Goal: Check status: Check status

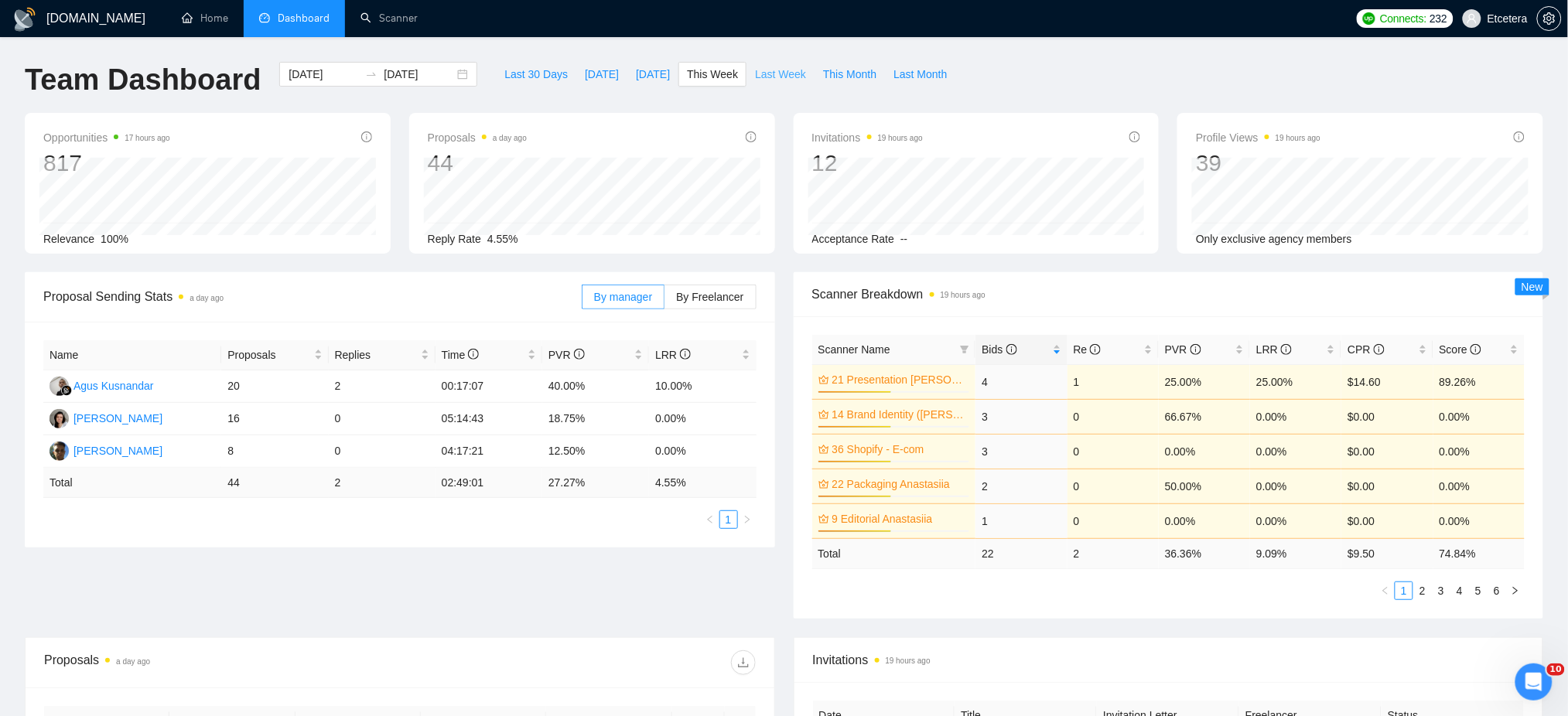
click at [755, 68] on span "Last Week" at bounding box center [781, 74] width 51 height 17
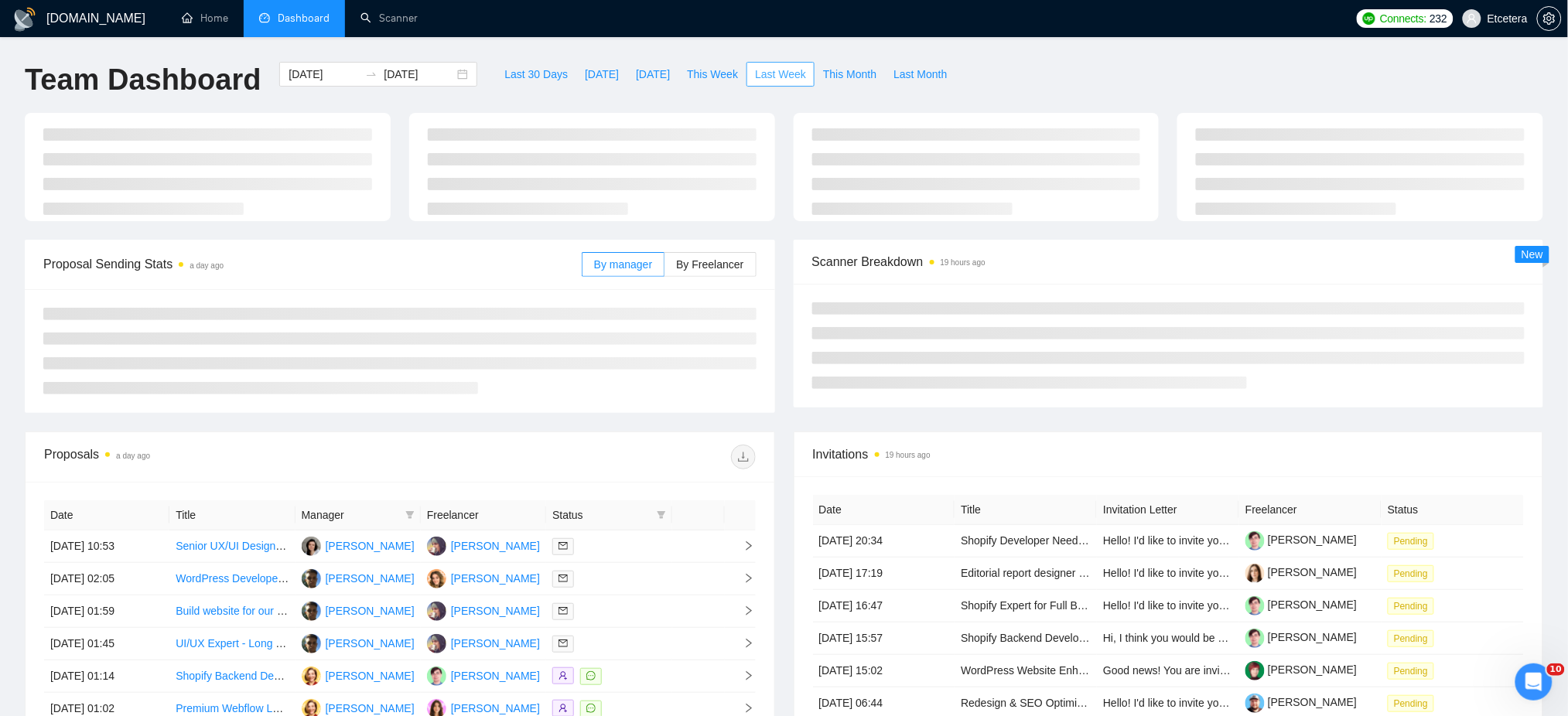
type input "[DATE]"
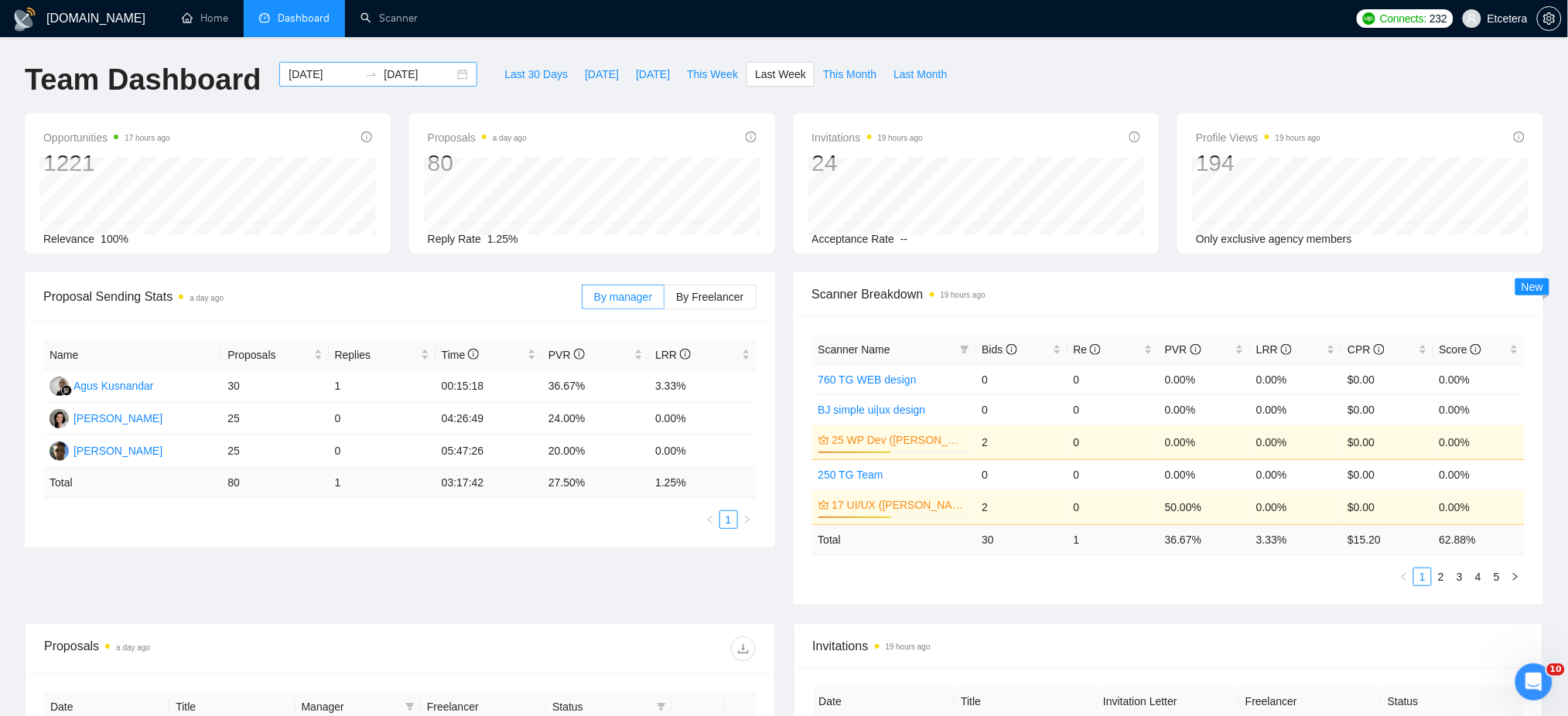
click at [452, 74] on div "[DATE] [DATE]" at bounding box center [378, 73] width 198 height 24
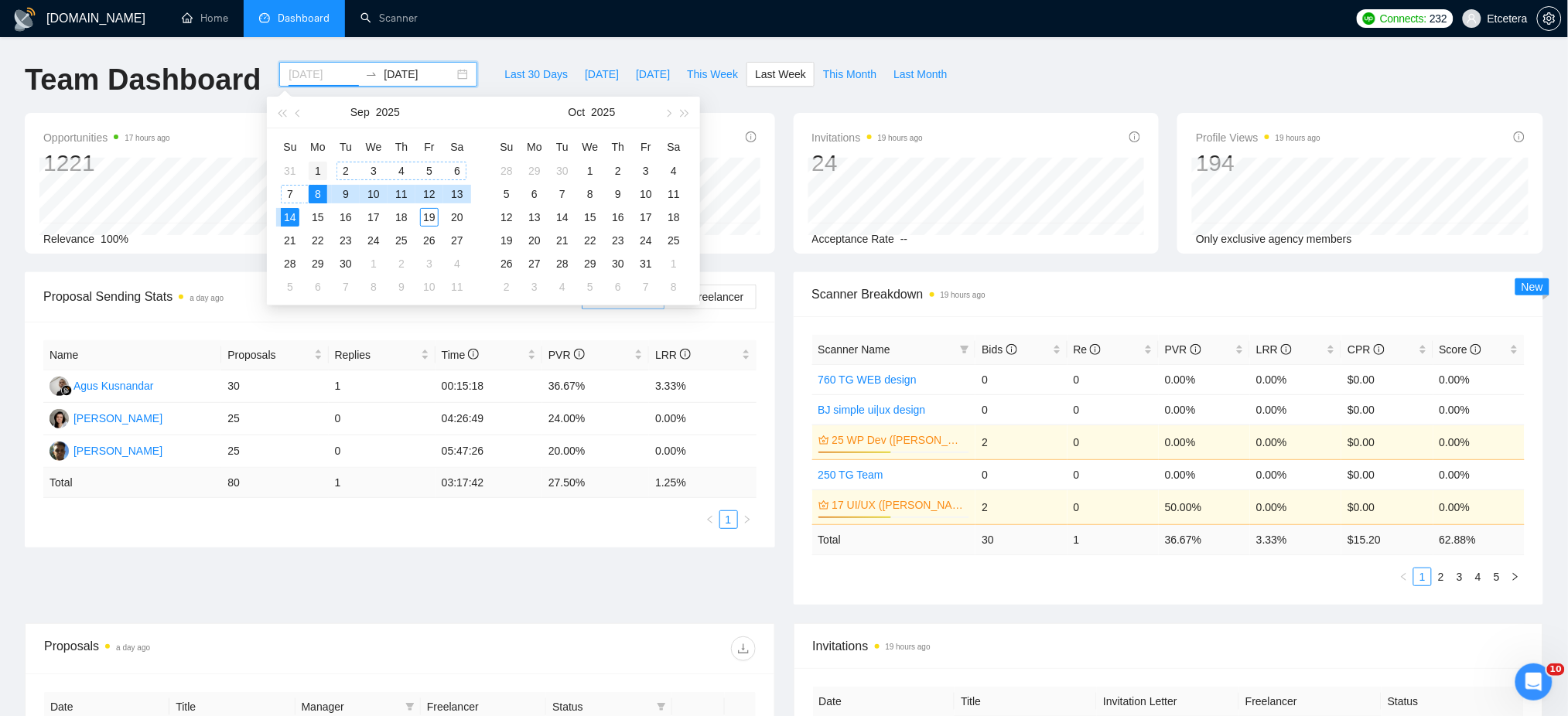
type input "[DATE]"
click at [317, 172] on div "1" at bounding box center [317, 170] width 18 height 18
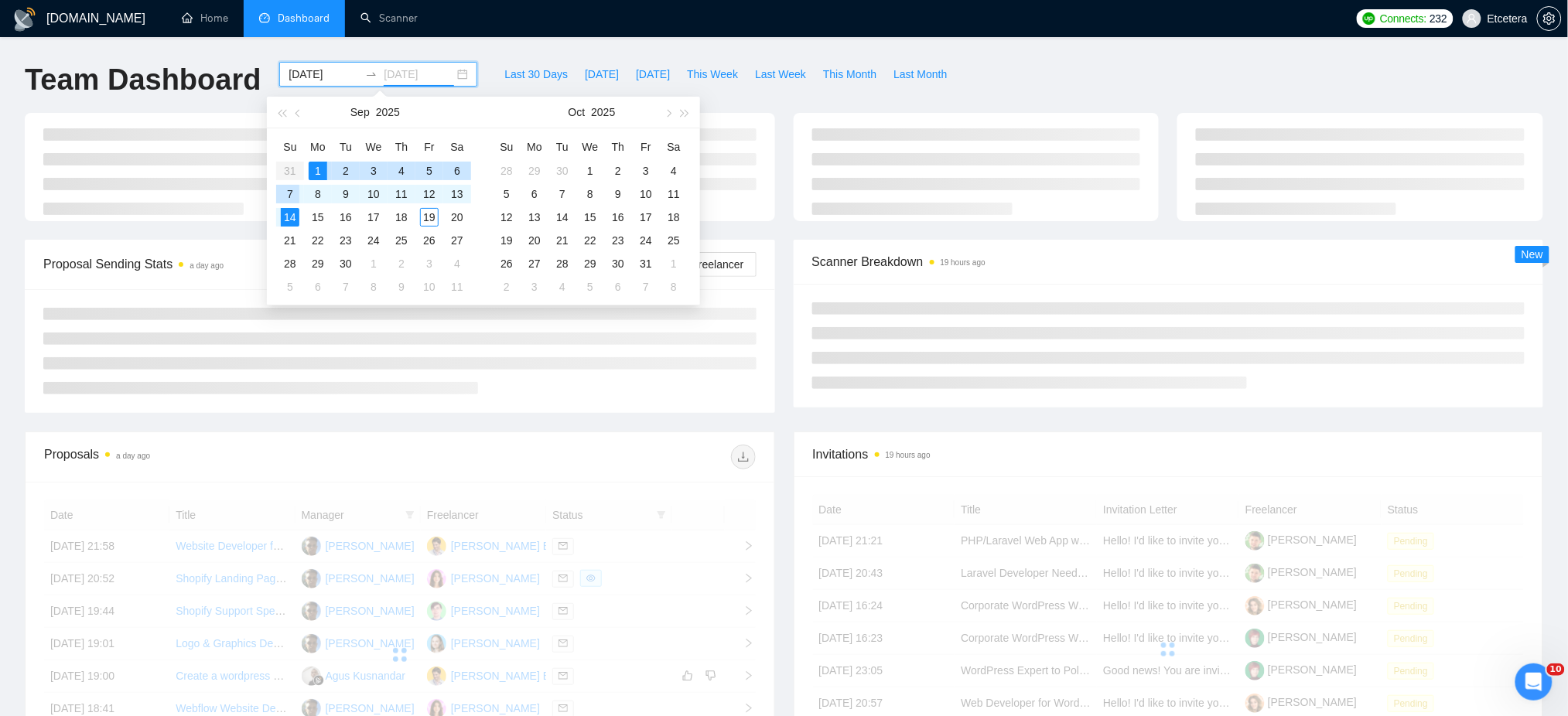
click at [288, 195] on div "7" at bounding box center [290, 194] width 18 height 18
type input "[DATE]"
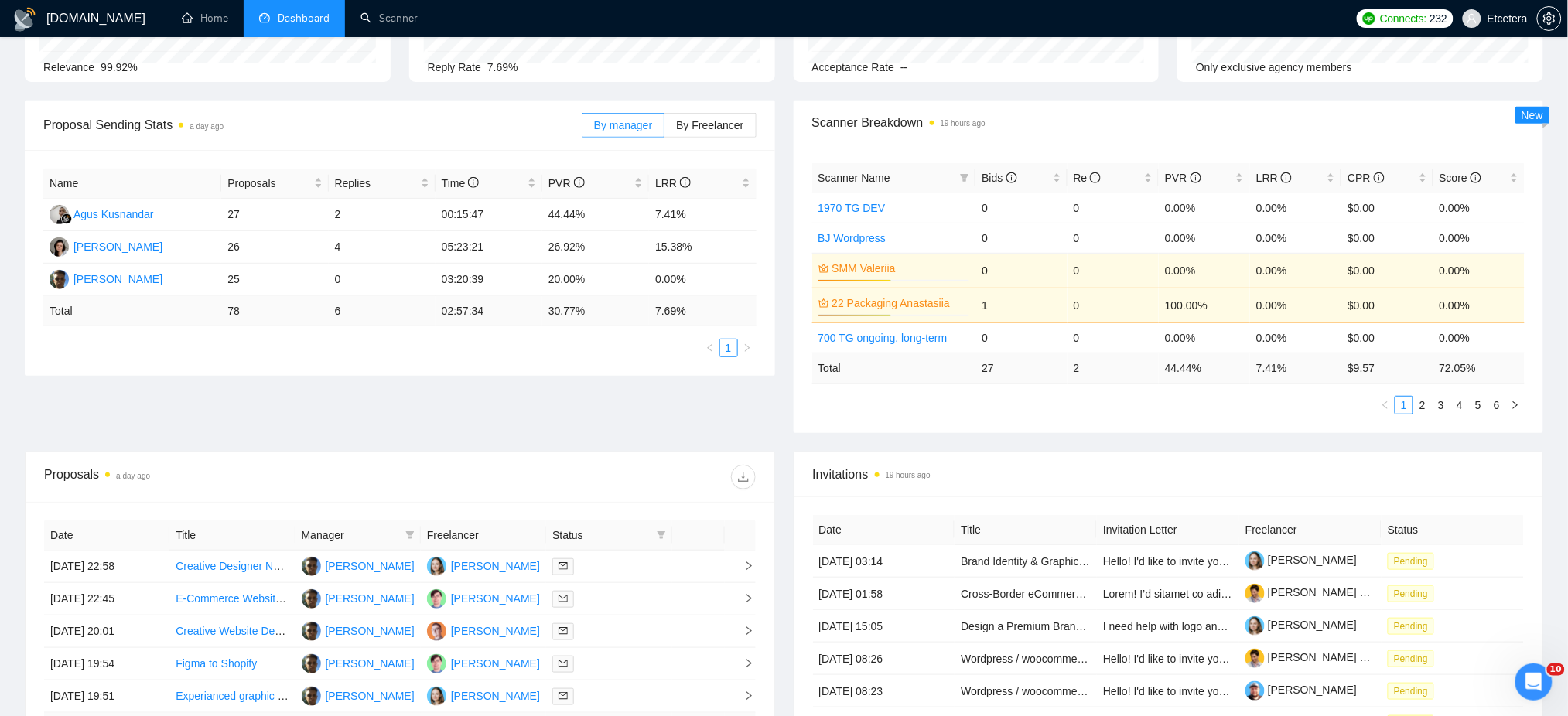
scroll to position [515, 0]
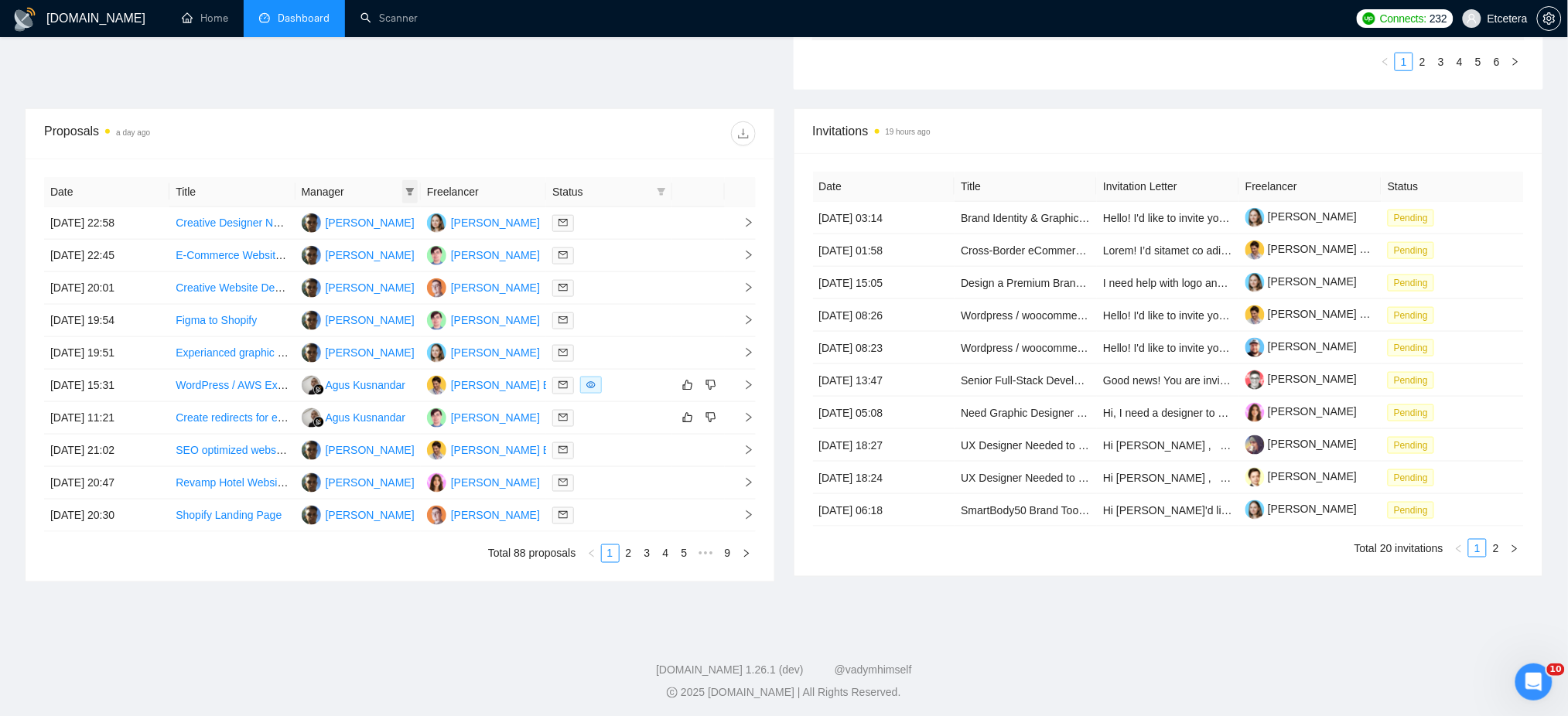
click at [409, 187] on icon "filter" at bounding box center [410, 191] width 9 height 9
click at [336, 219] on span "[PERSON_NAME]" at bounding box center [358, 222] width 89 height 13
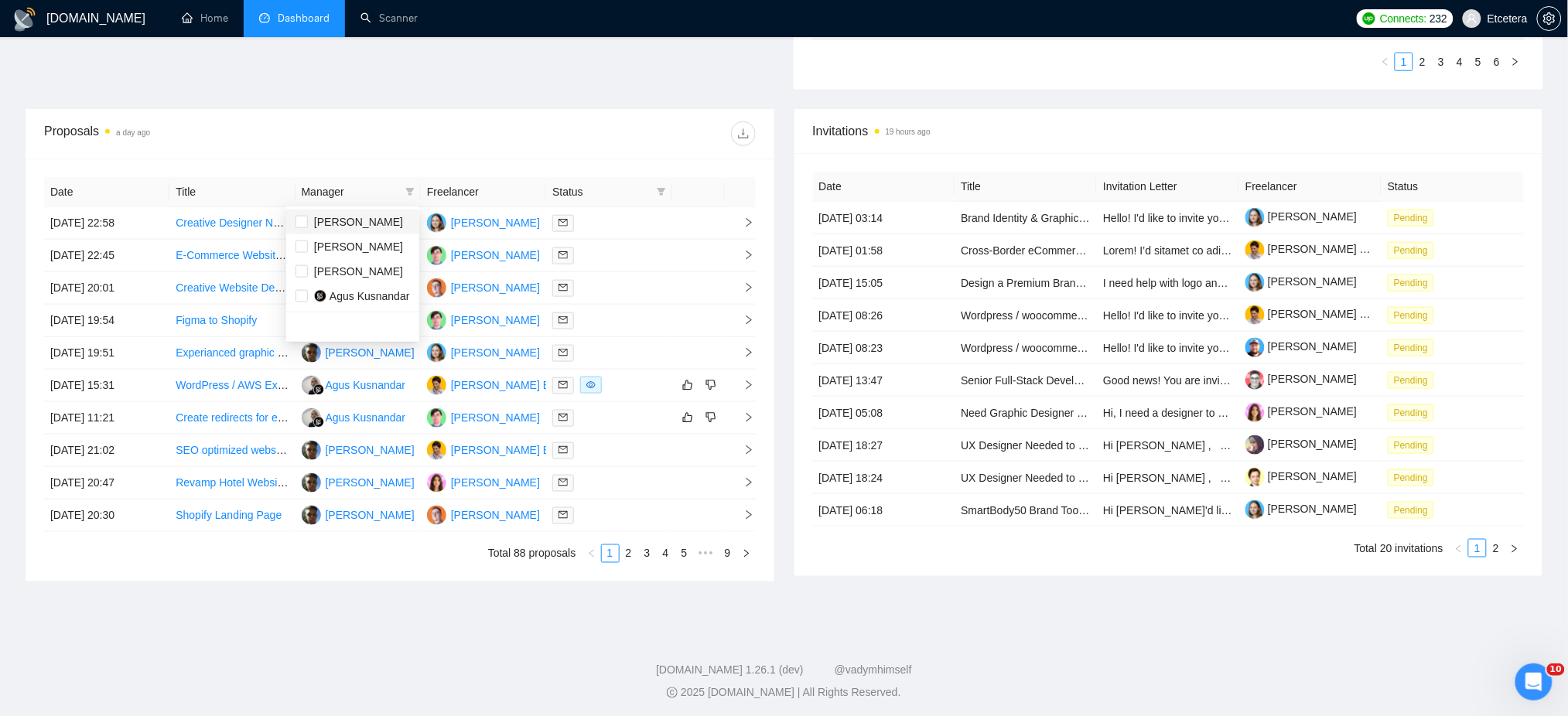
checkbox input "true"
click at [492, 141] on div at bounding box center [578, 133] width 355 height 24
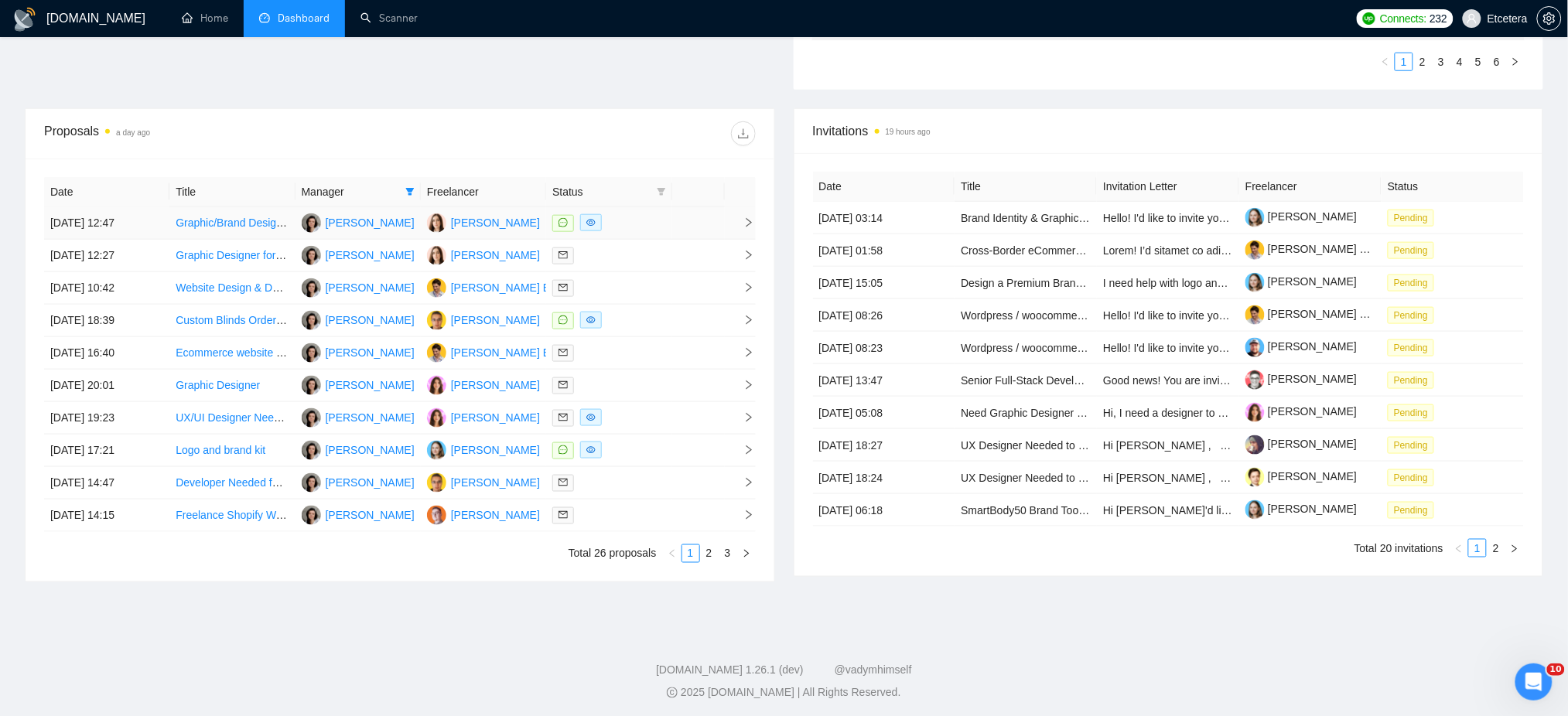
click at [661, 229] on div at bounding box center [609, 223] width 113 height 18
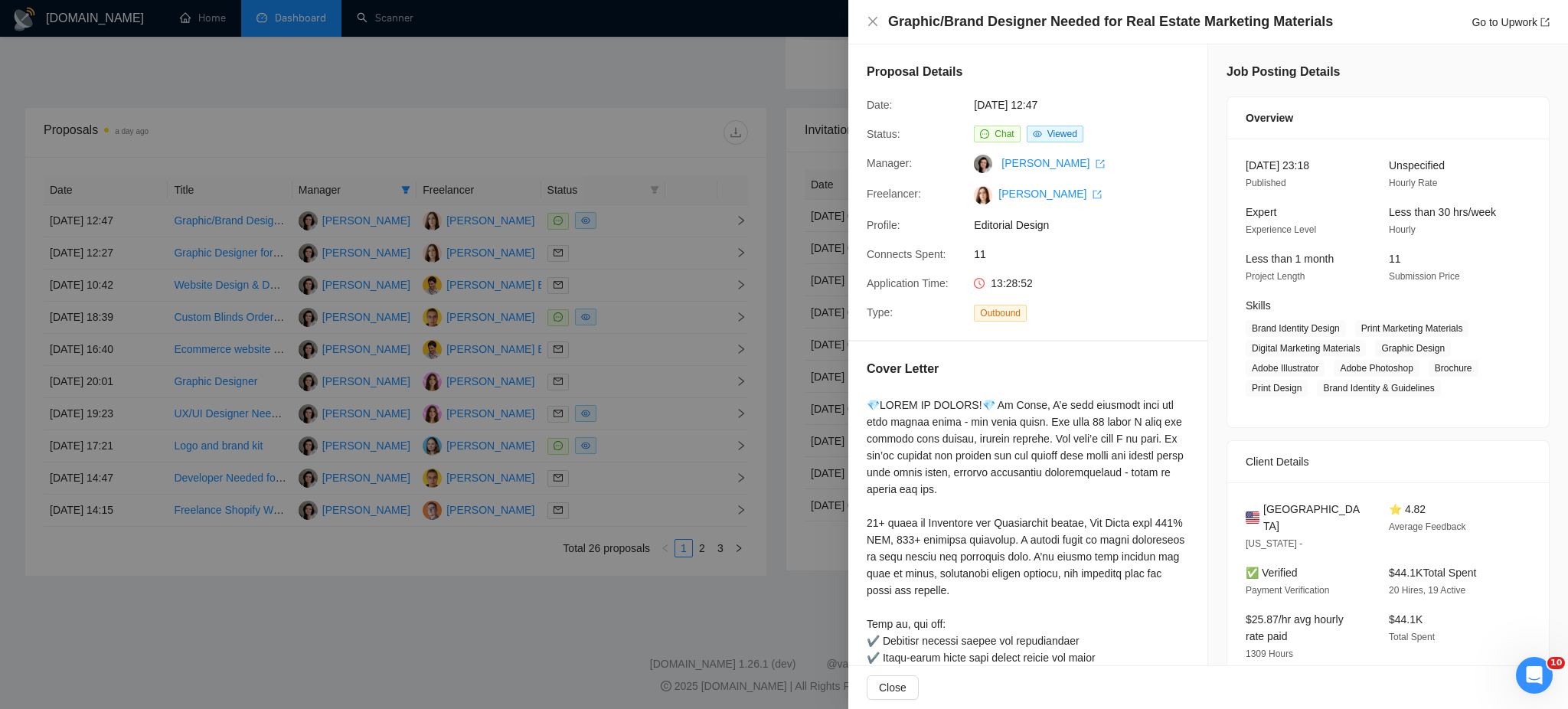
click at [613, 317] on div at bounding box center [784, 354] width 1568 height 709
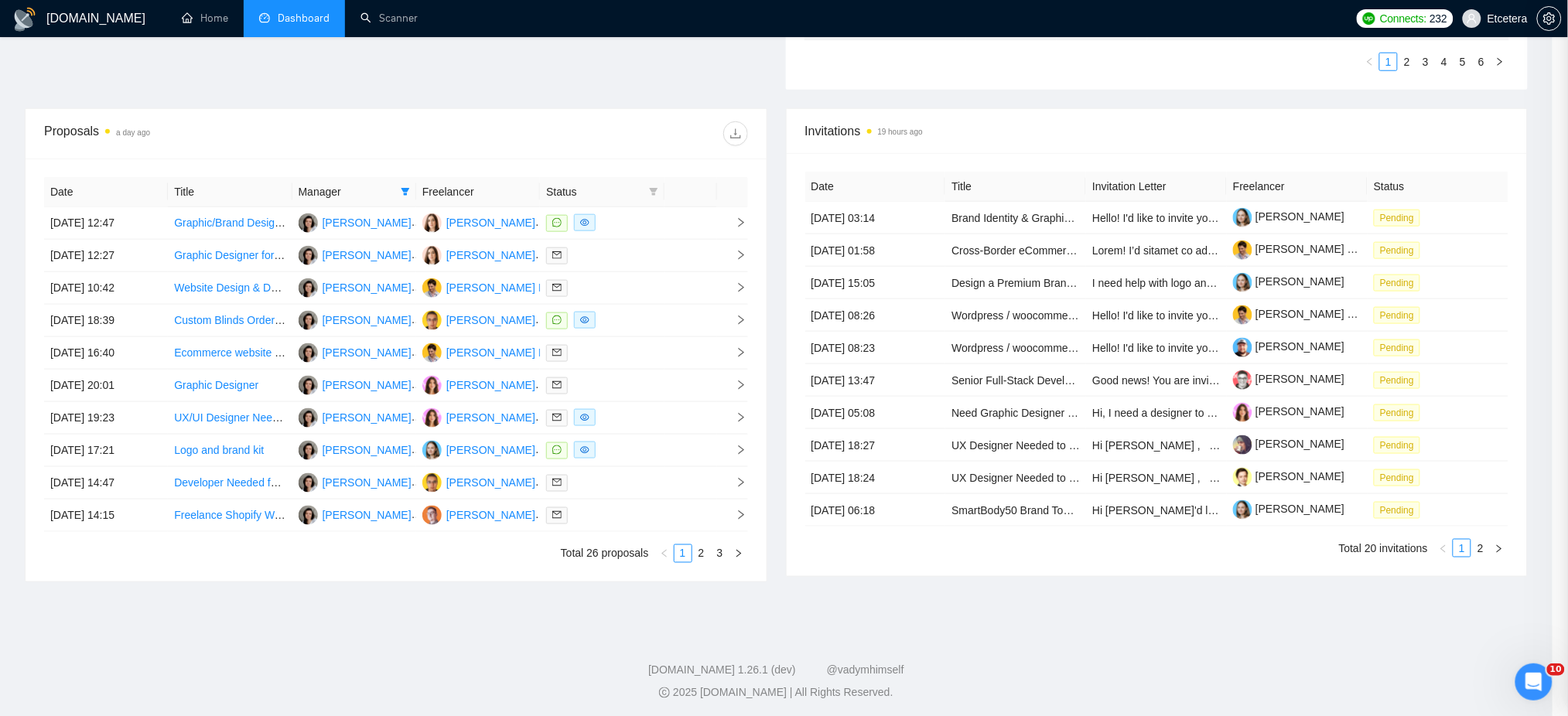
click at [625, 323] on div at bounding box center [601, 321] width 112 height 18
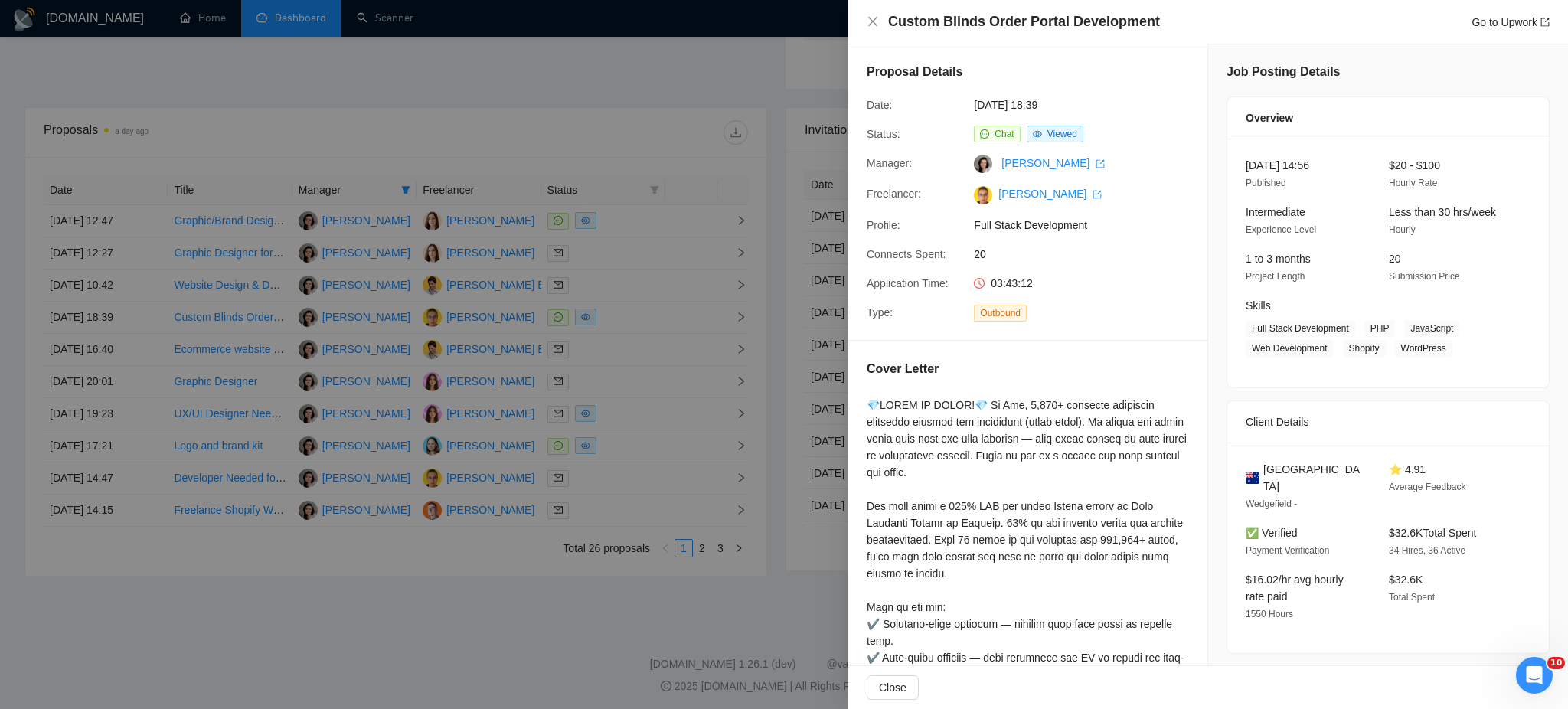
click at [623, 407] on div at bounding box center [784, 354] width 1568 height 709
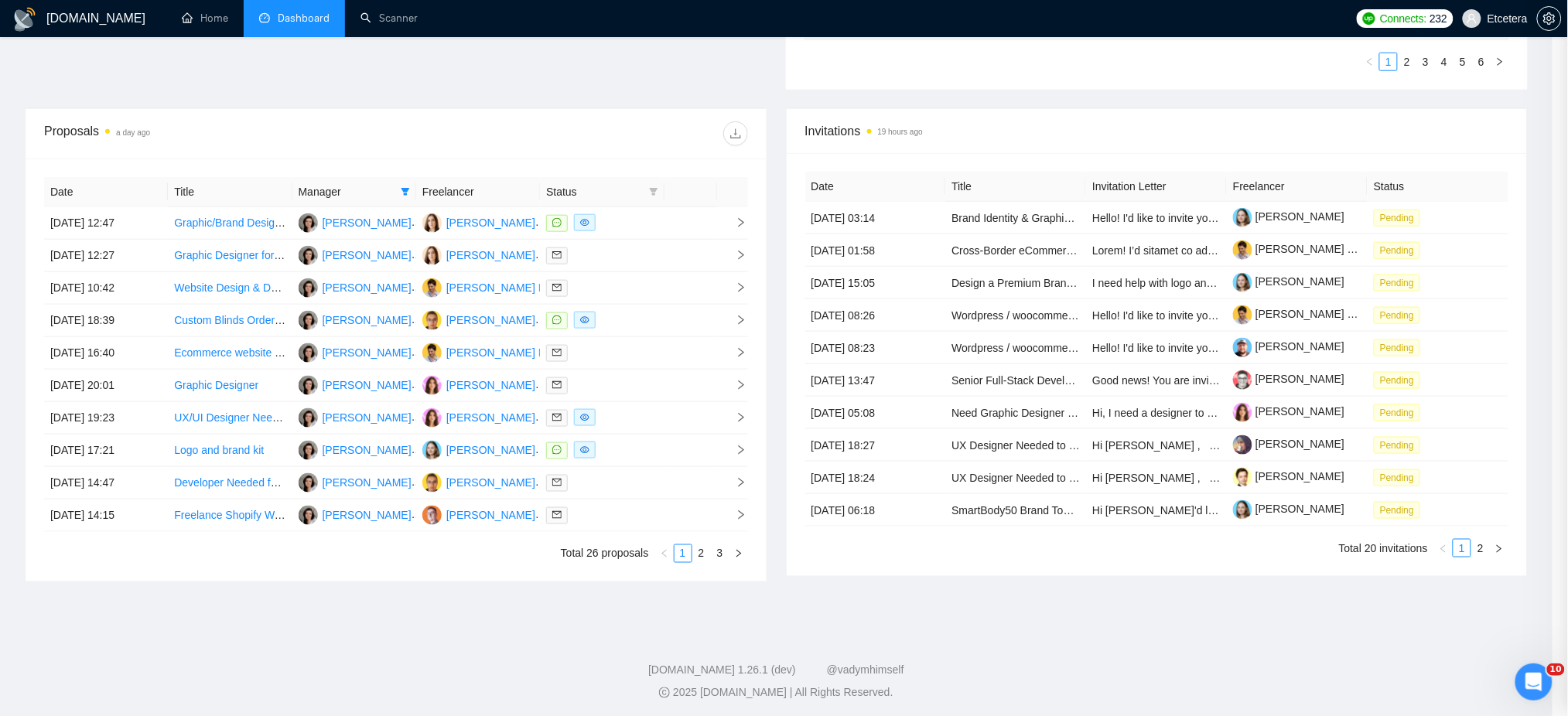
click at [628, 417] on div at bounding box center [601, 418] width 112 height 18
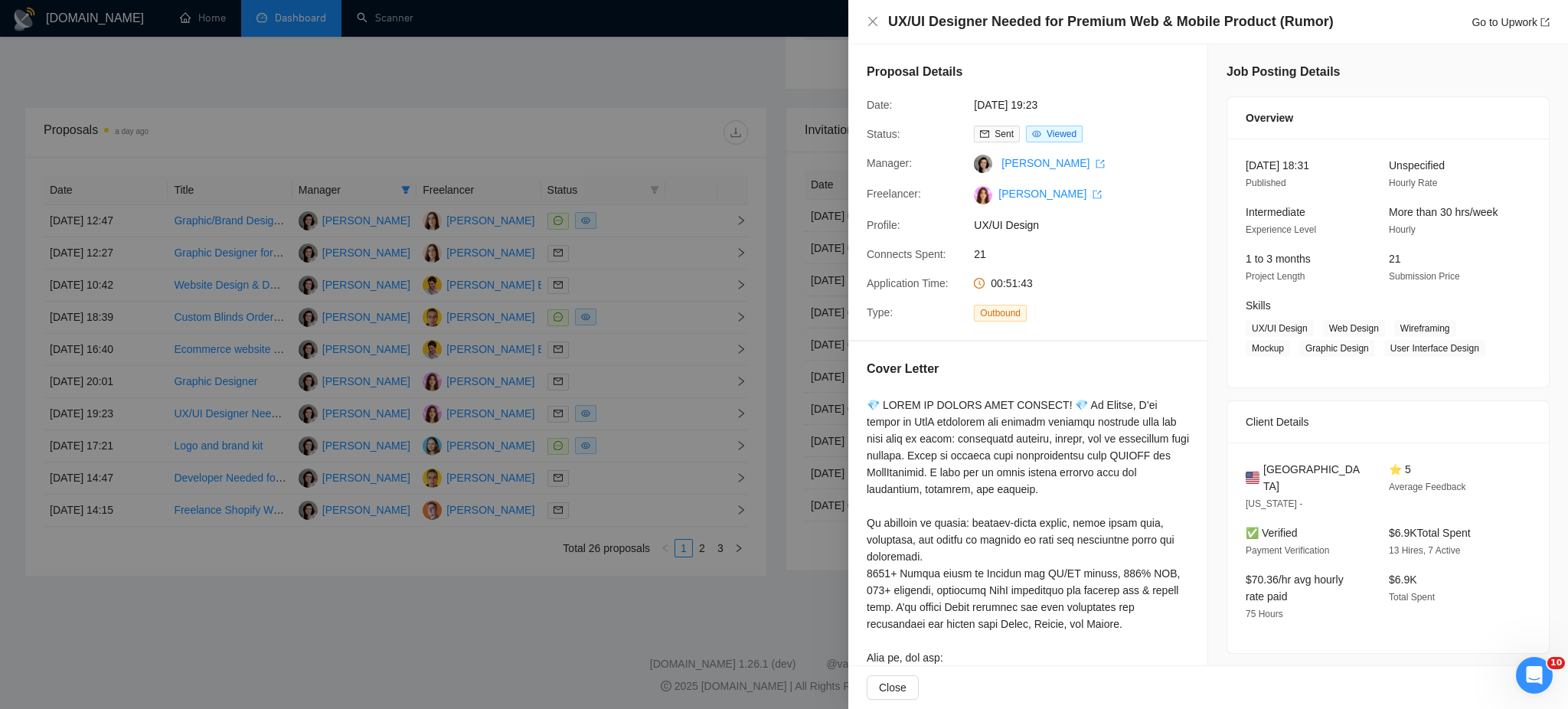
click at [631, 428] on div at bounding box center [784, 354] width 1568 height 709
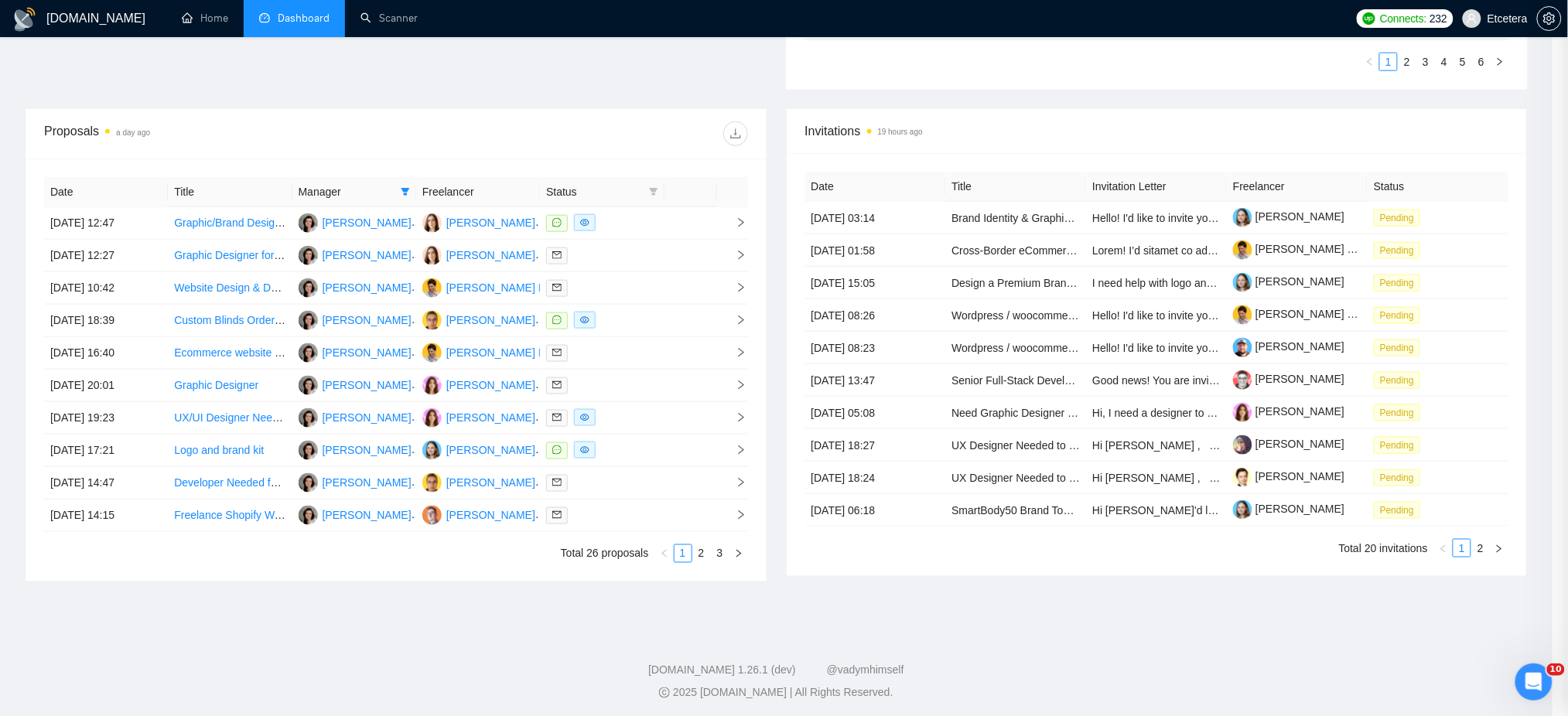
click at [647, 450] on div at bounding box center [601, 450] width 112 height 18
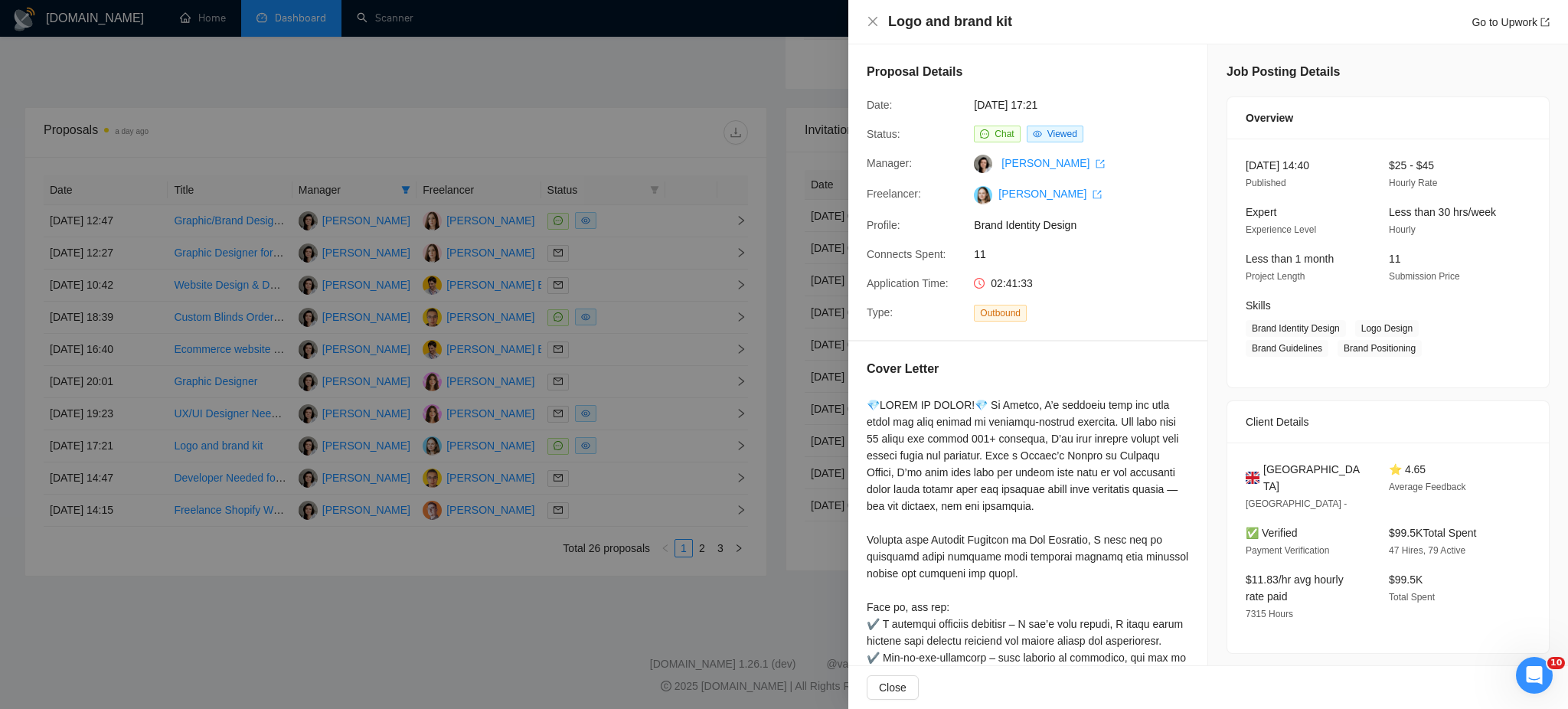
click at [640, 446] on div at bounding box center [784, 354] width 1568 height 709
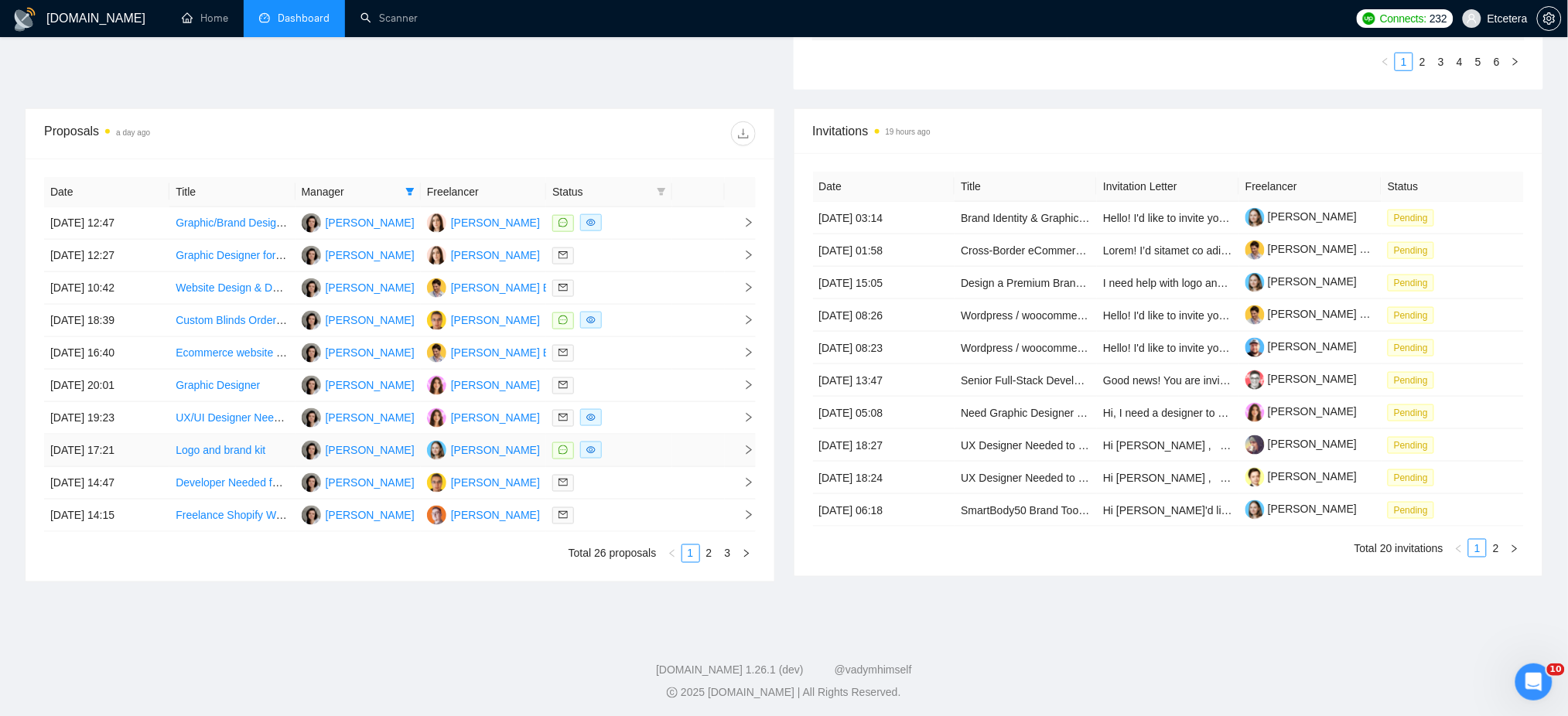
click at [647, 451] on div at bounding box center [609, 450] width 113 height 18
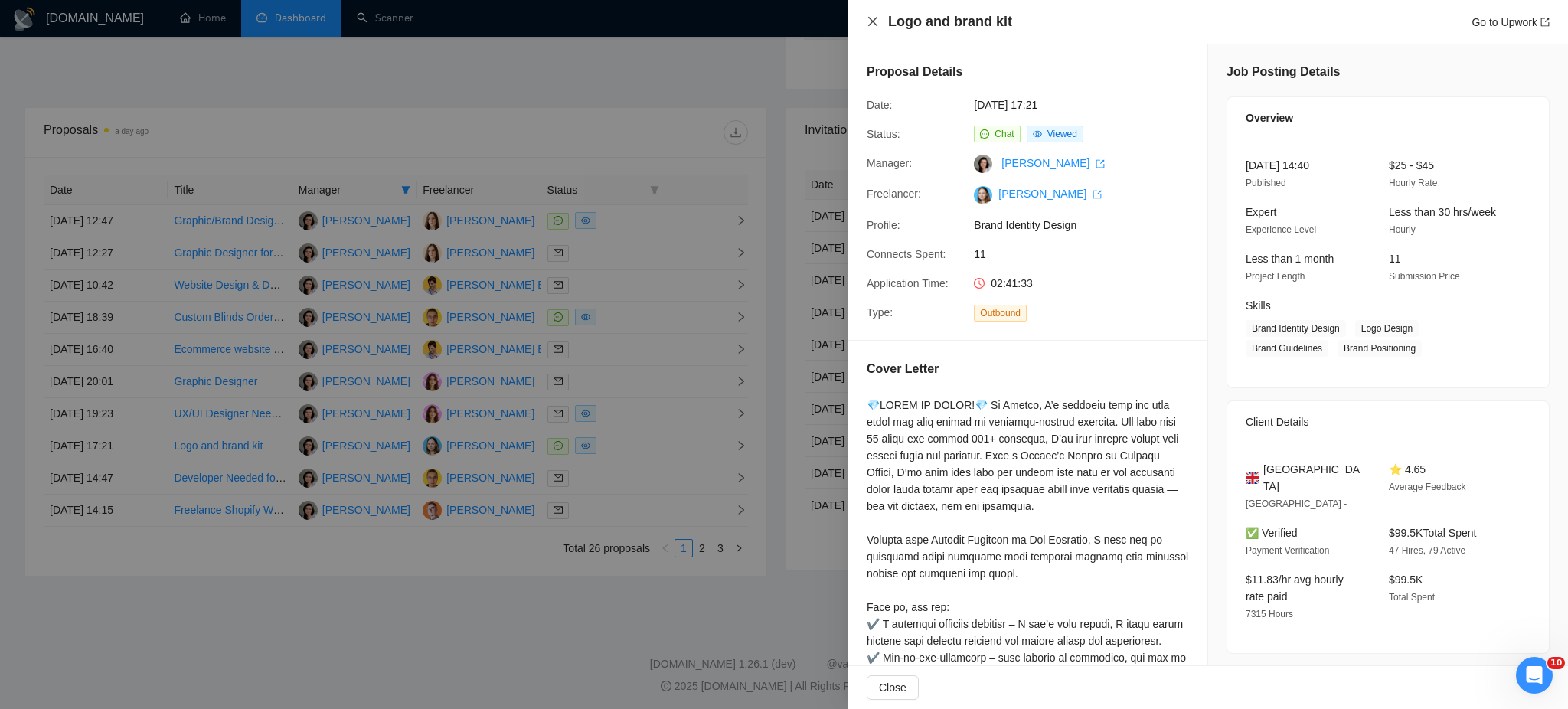
click at [868, 22] on icon "close" at bounding box center [873, 22] width 13 height 13
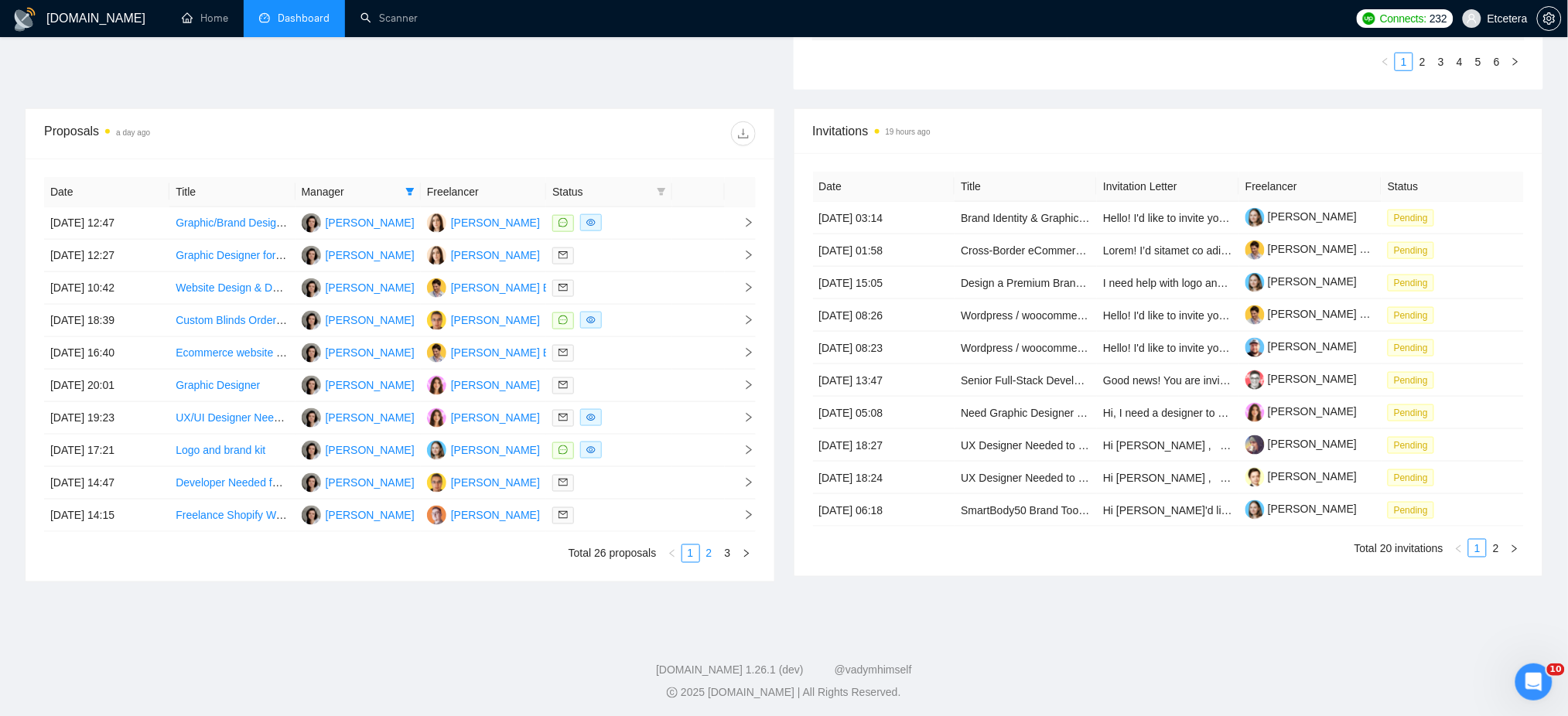
click at [711, 552] on link "2" at bounding box center [709, 553] width 17 height 17
click at [629, 266] on td at bounding box center [609, 256] width 125 height 33
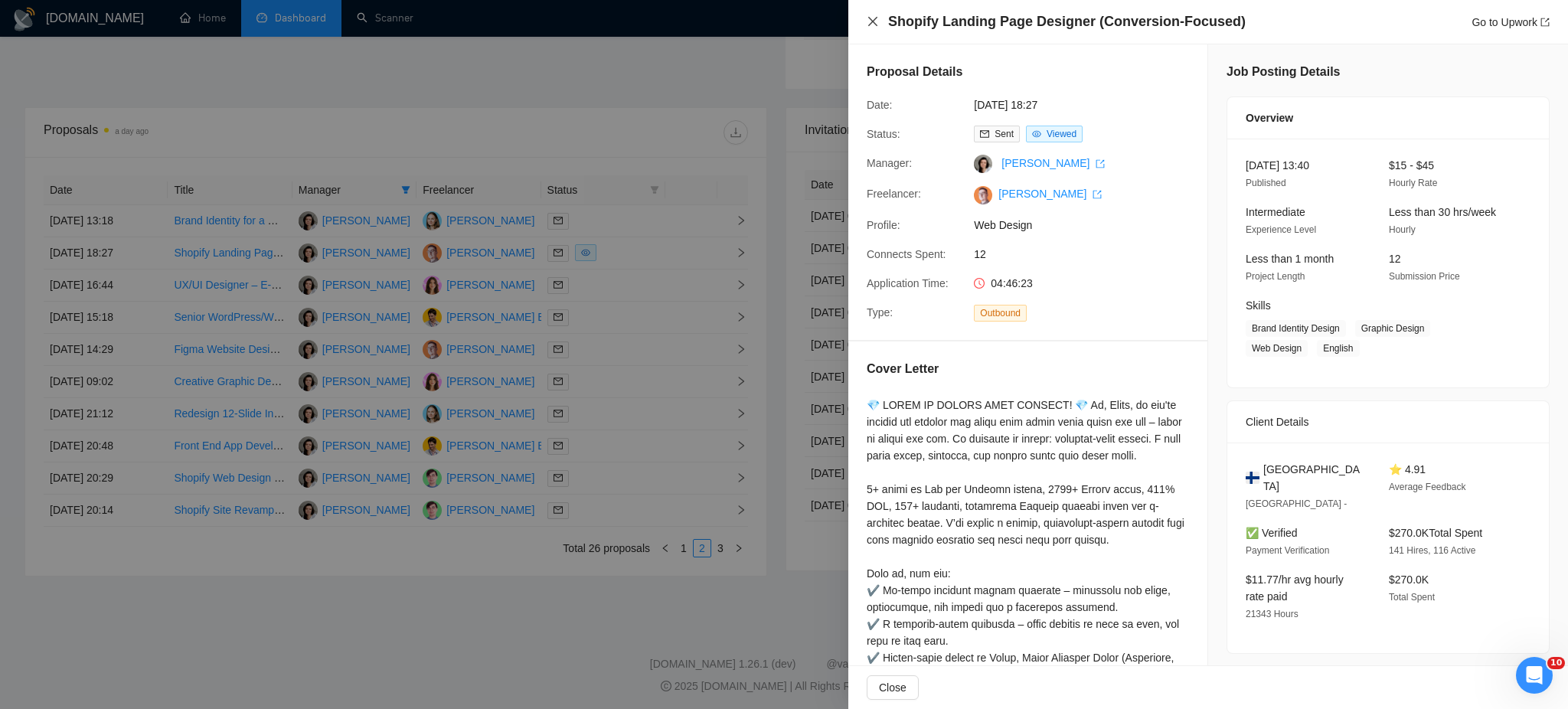
click at [878, 23] on icon "close" at bounding box center [873, 22] width 13 height 13
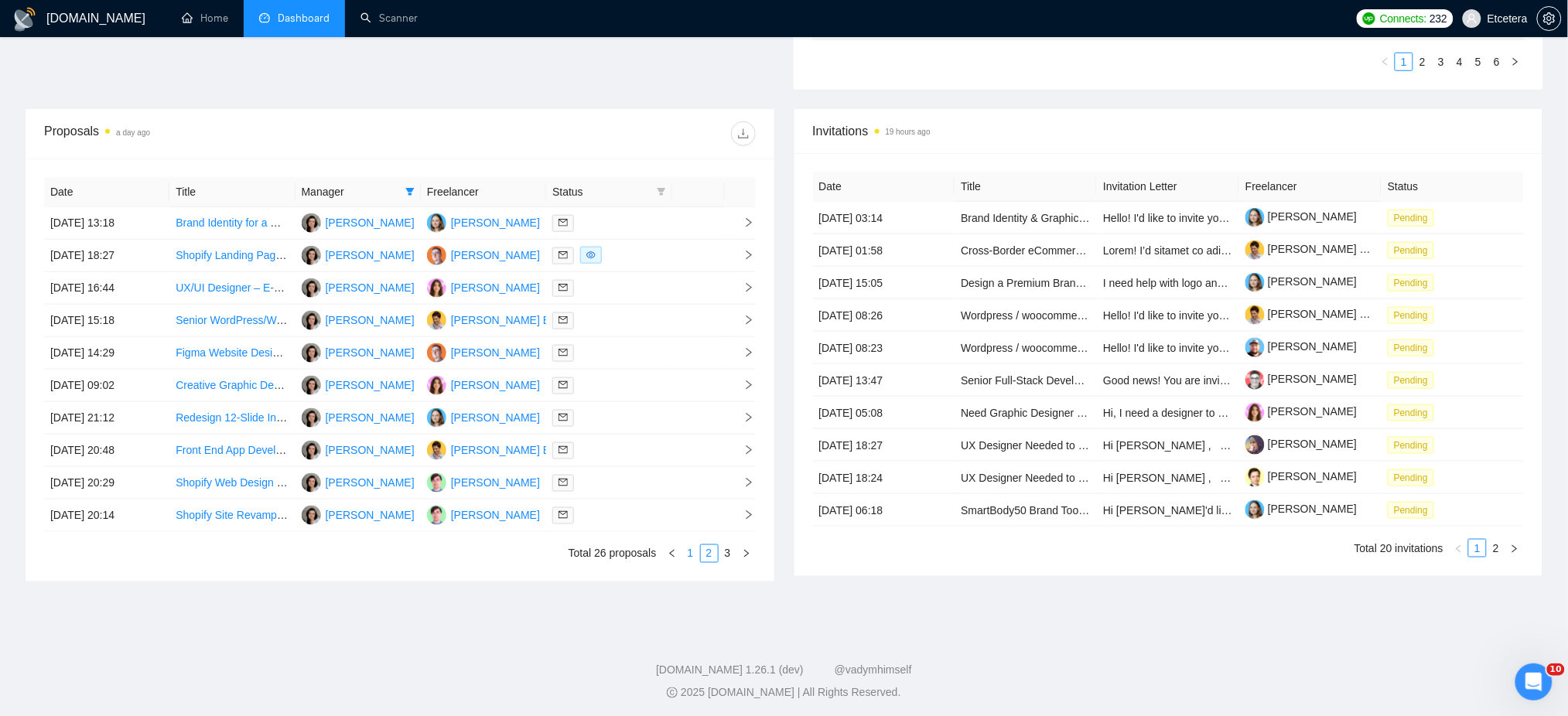
click at [688, 551] on link "1" at bounding box center [690, 553] width 17 height 17
